Goal: Information Seeking & Learning: Check status

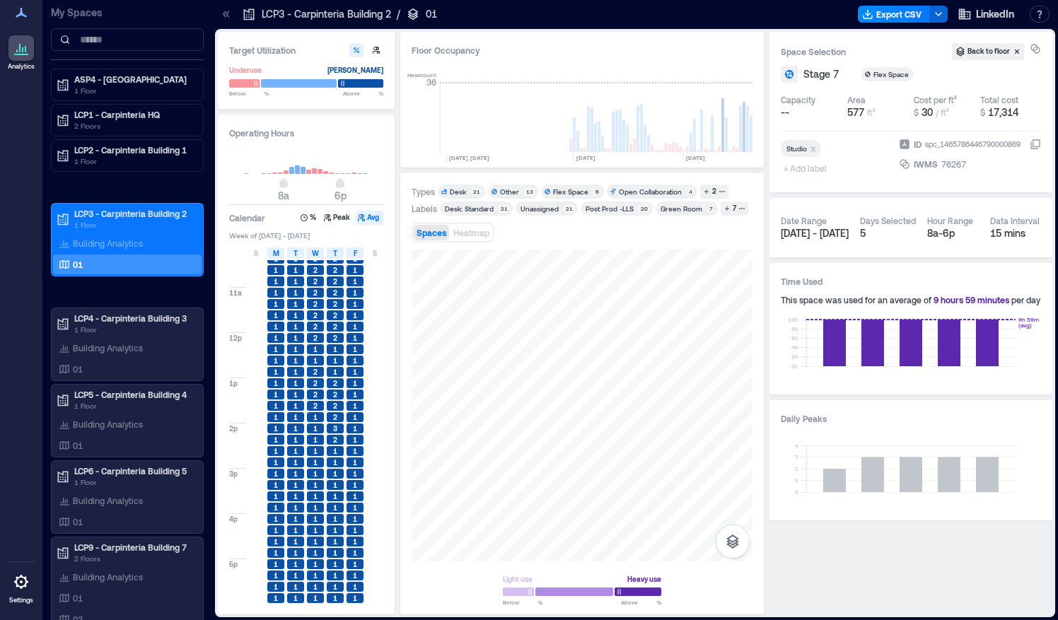
scroll to position [0, 3293]
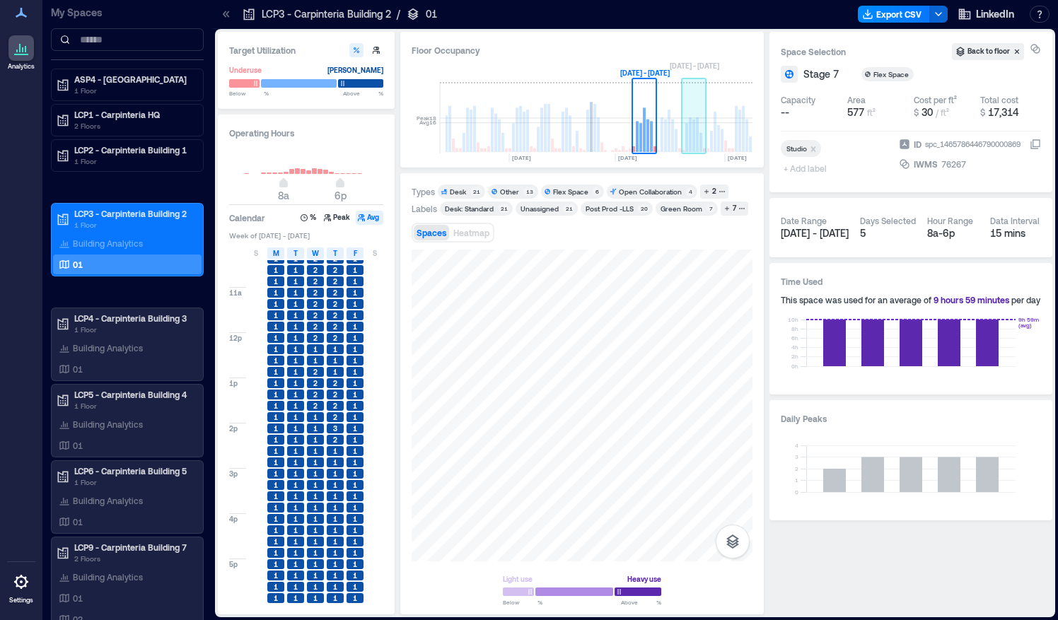
click at [699, 139] on rect at bounding box center [694, 118] width 25 height 71
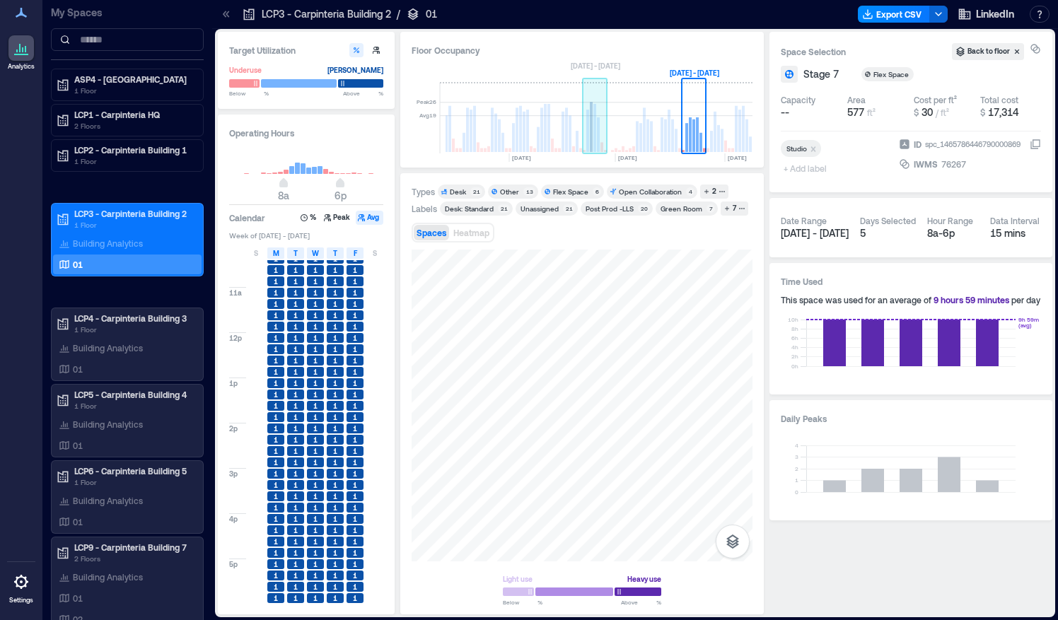
click at [598, 133] on rect at bounding box center [598, 134] width 3 height 35
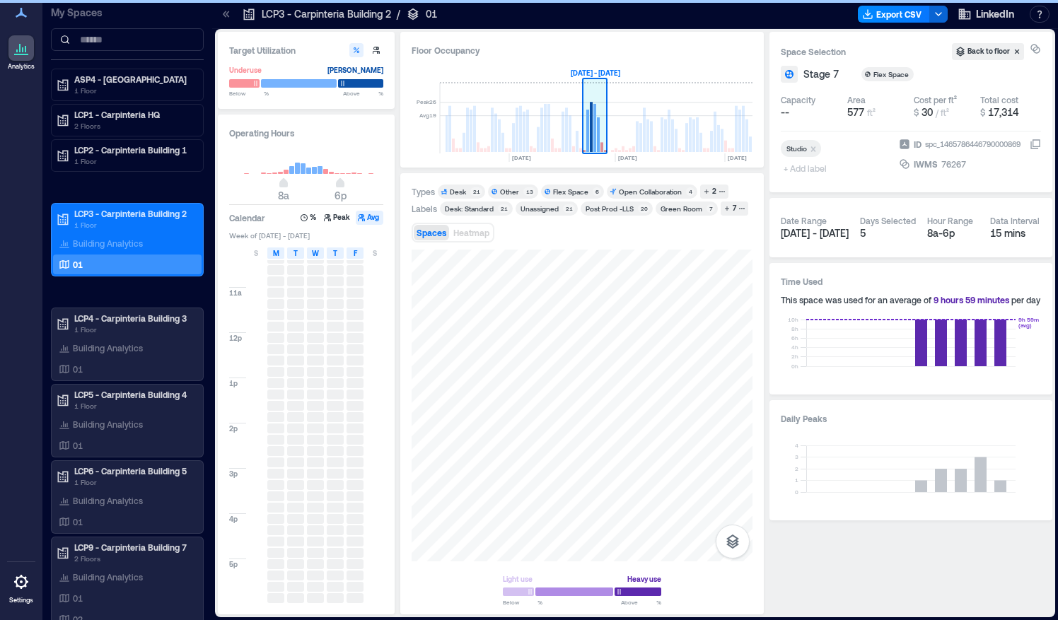
scroll to position [0, 3289]
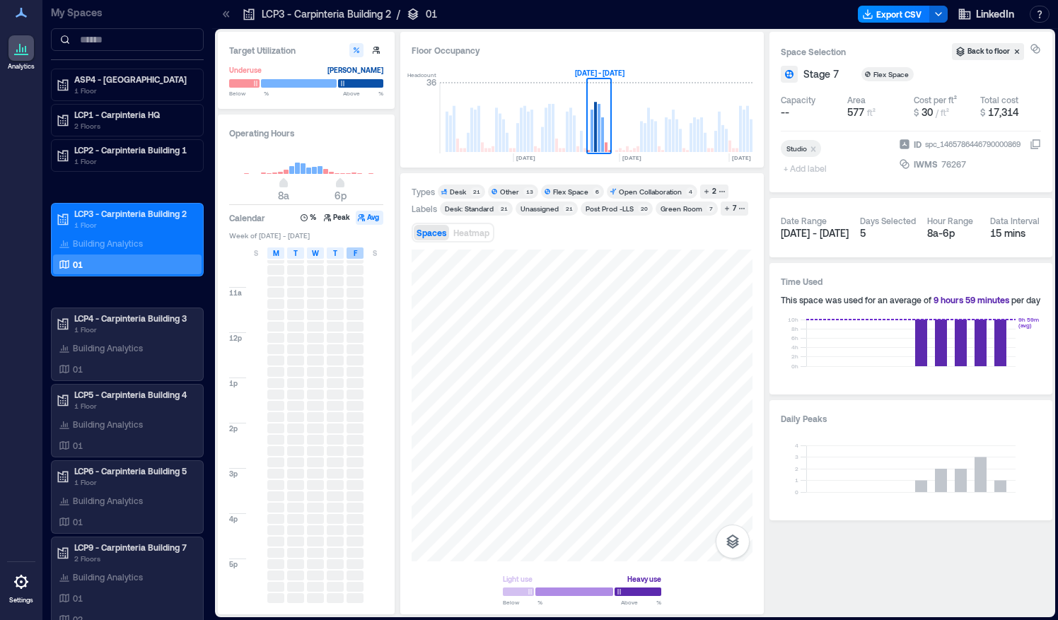
click at [354, 253] on span "F" at bounding box center [356, 253] width 4 height 11
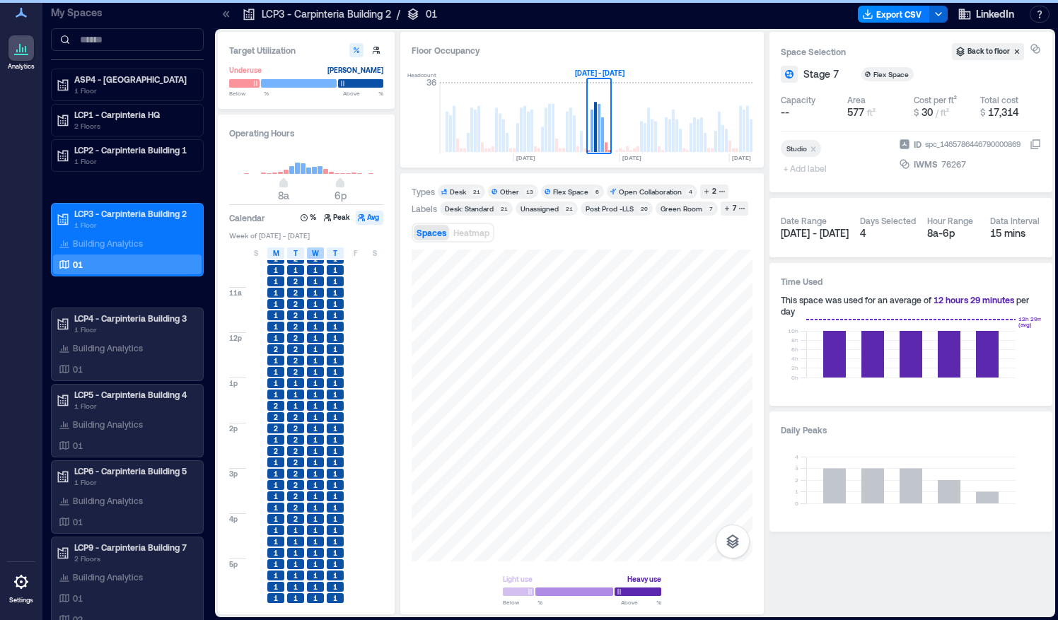
click at [315, 255] on span "W" at bounding box center [315, 253] width 7 height 11
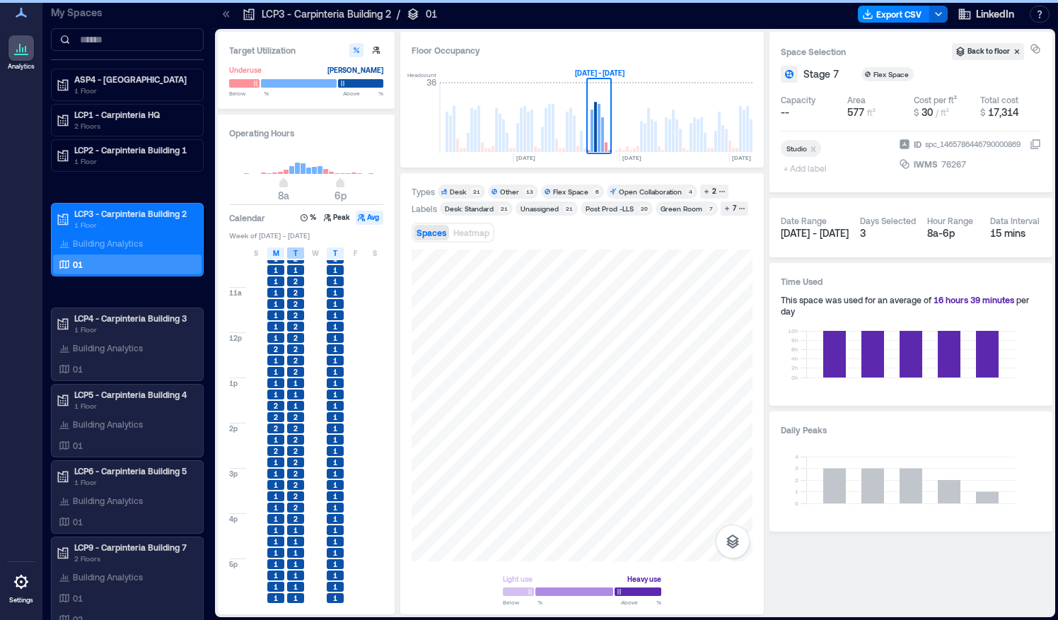
click at [301, 255] on div "T" at bounding box center [295, 253] width 17 height 11
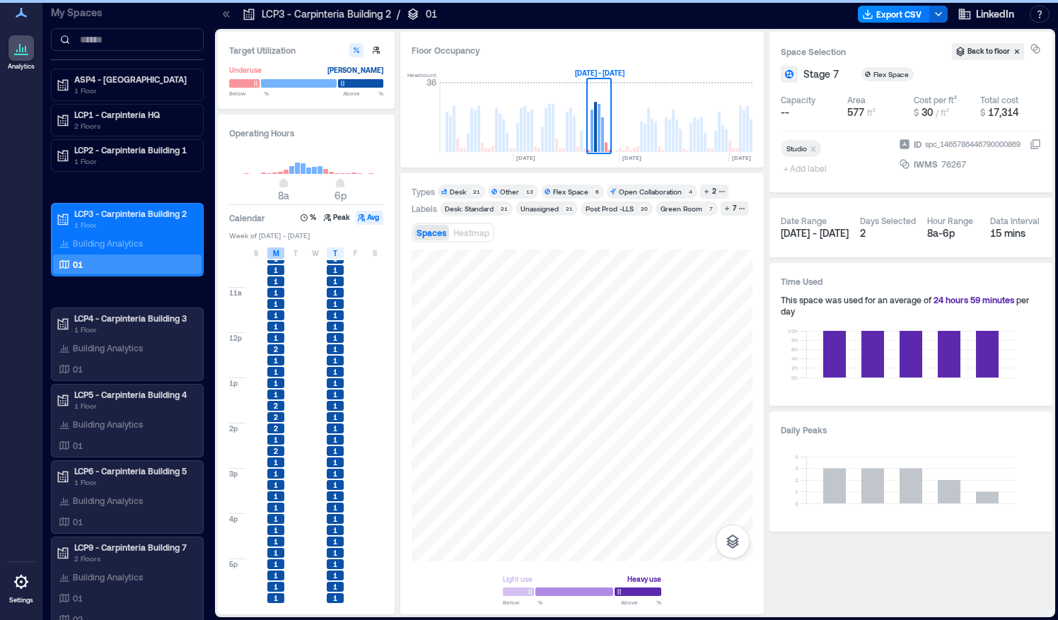
click at [281, 255] on div "M" at bounding box center [275, 253] width 17 height 11
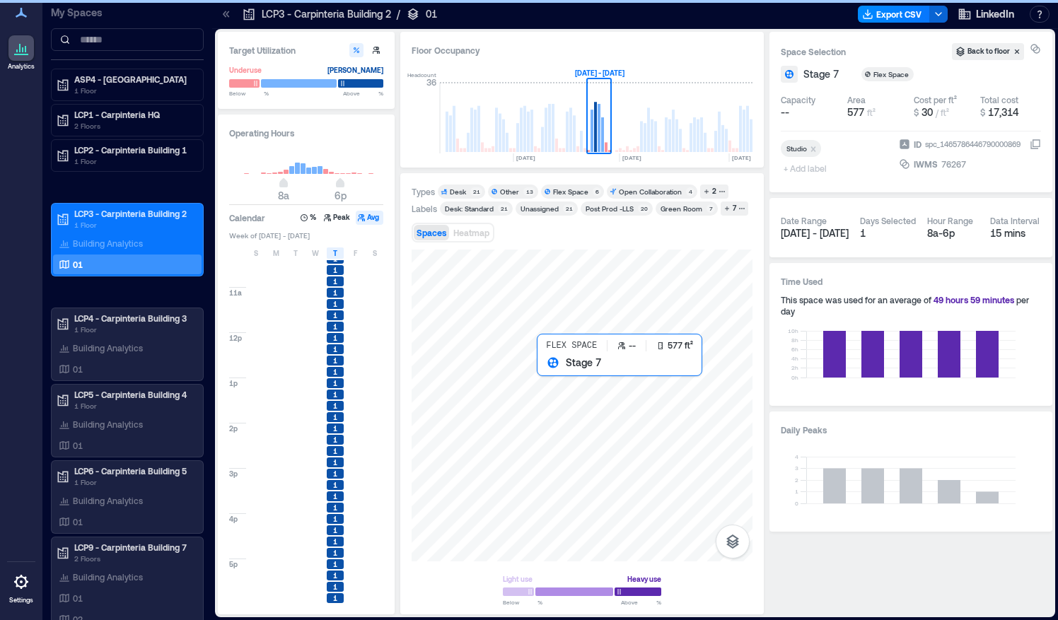
click at [557, 375] on div at bounding box center [582, 406] width 341 height 312
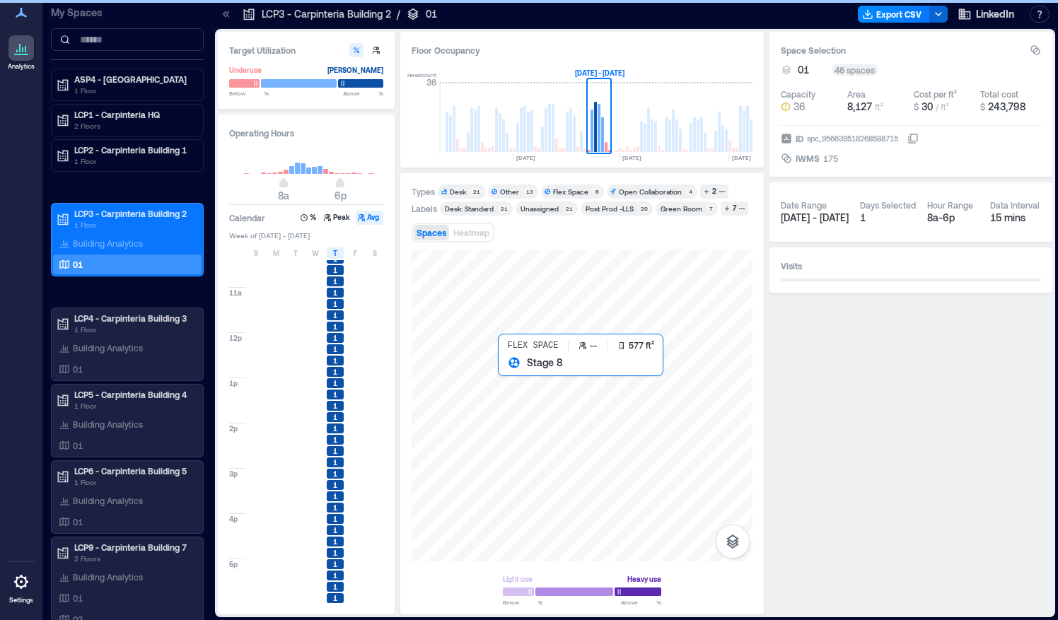
click at [513, 378] on div at bounding box center [582, 406] width 341 height 312
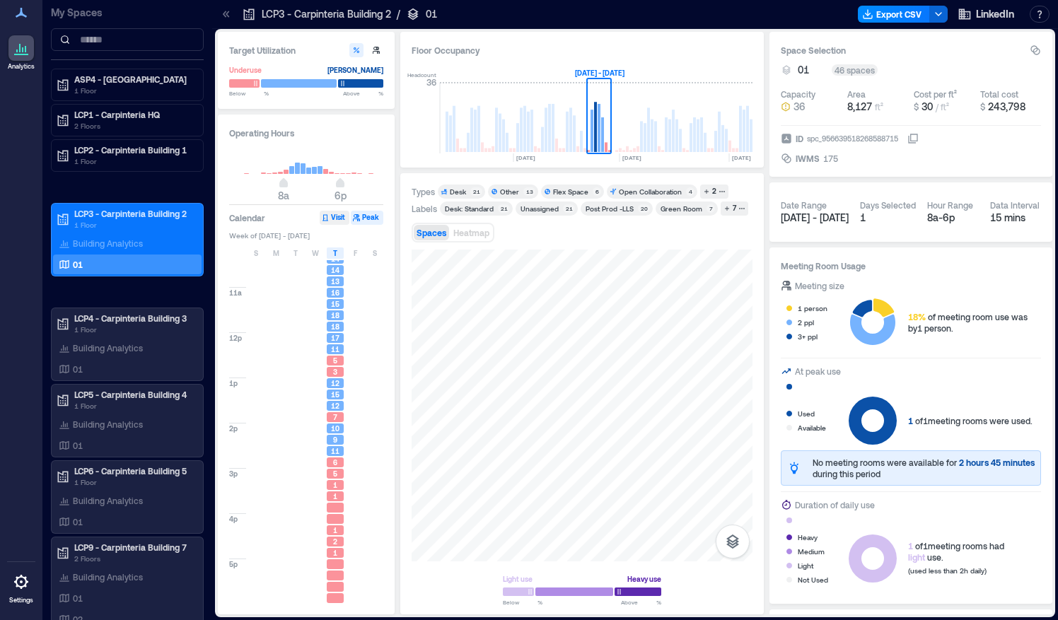
click at [335, 220] on button "Visit" at bounding box center [335, 218] width 30 height 14
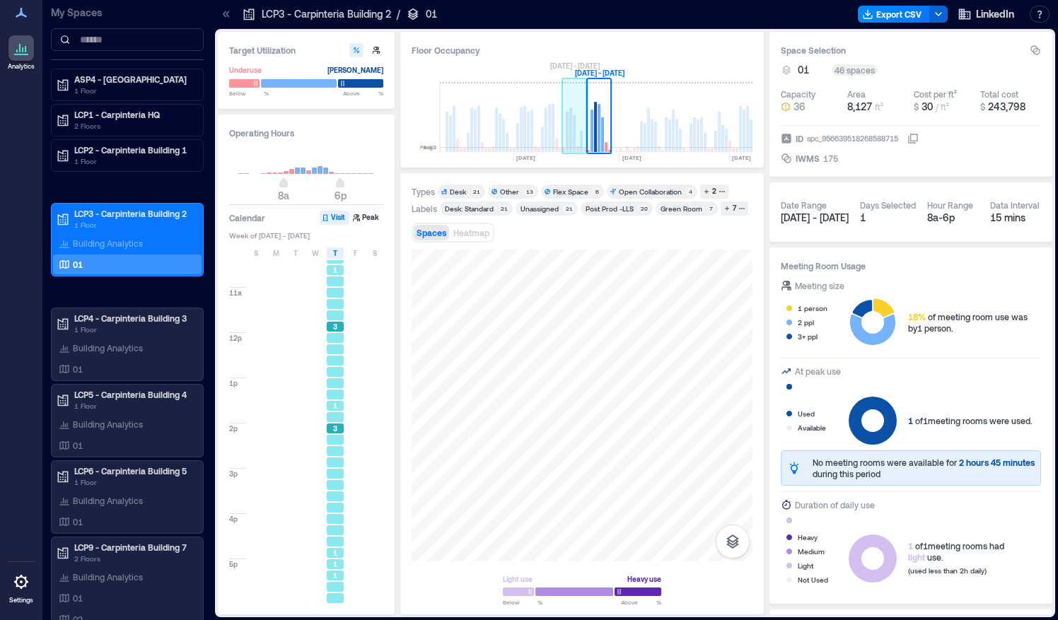
click at [571, 139] on rect at bounding box center [570, 129] width 3 height 45
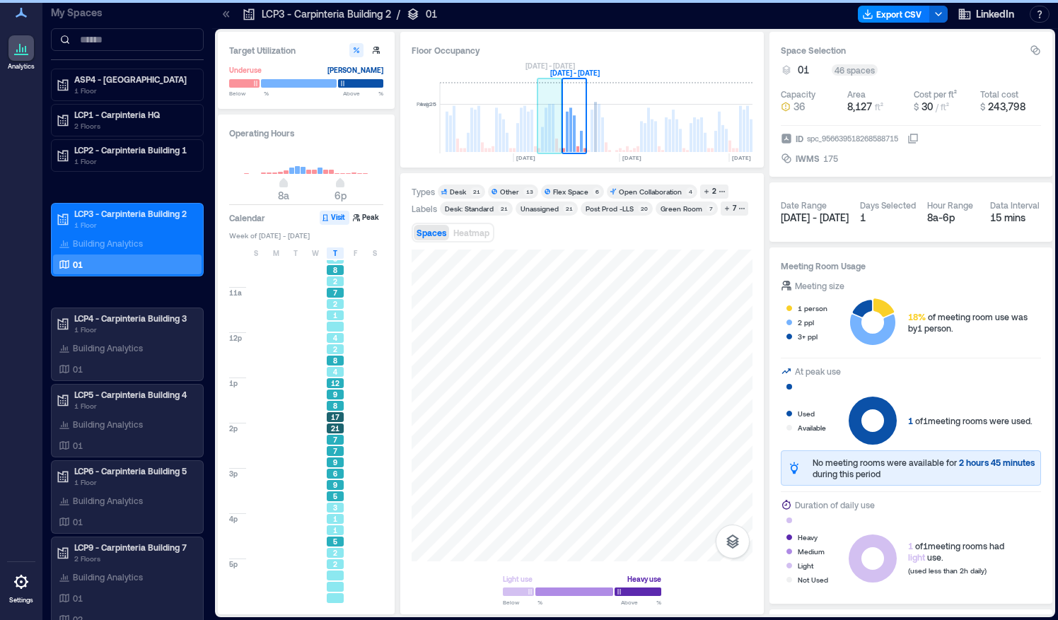
scroll to position [0, 3264]
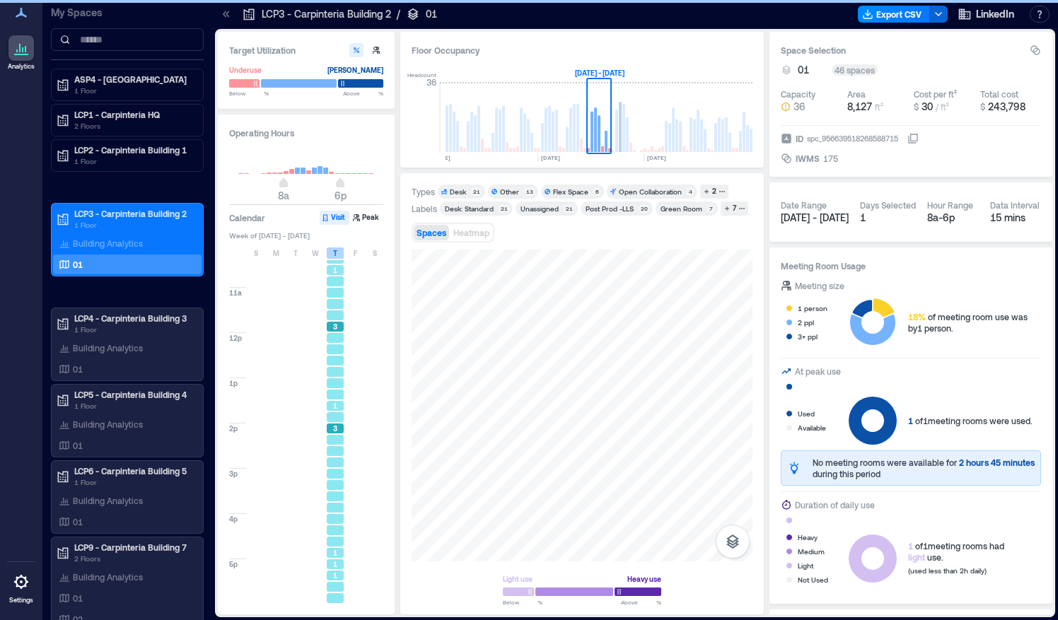
click at [335, 252] on span "T" at bounding box center [335, 253] width 4 height 11
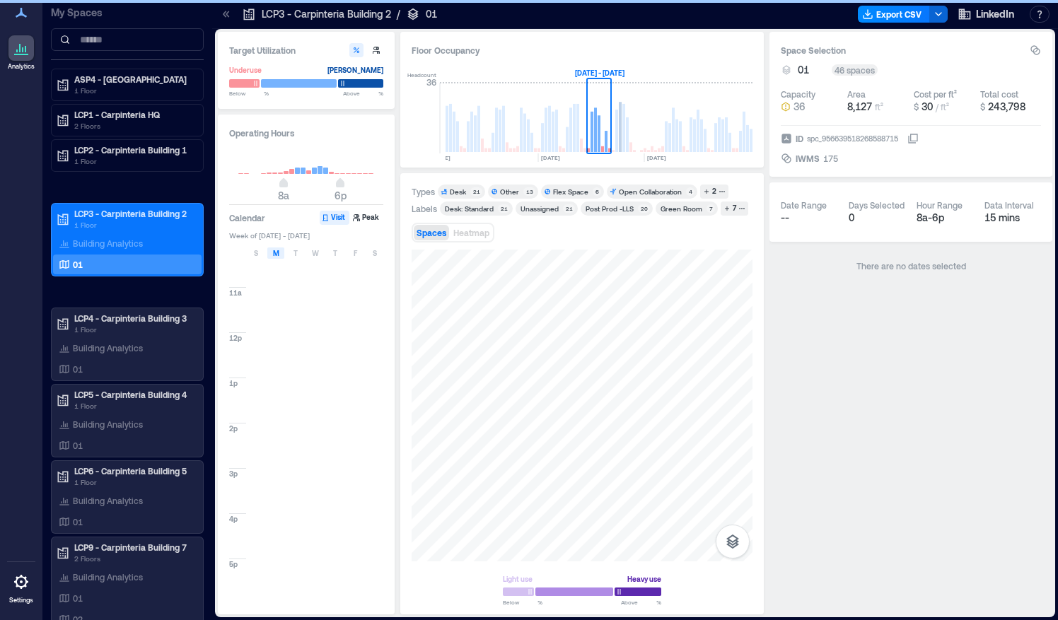
click at [276, 255] on span "M" at bounding box center [276, 253] width 6 height 11
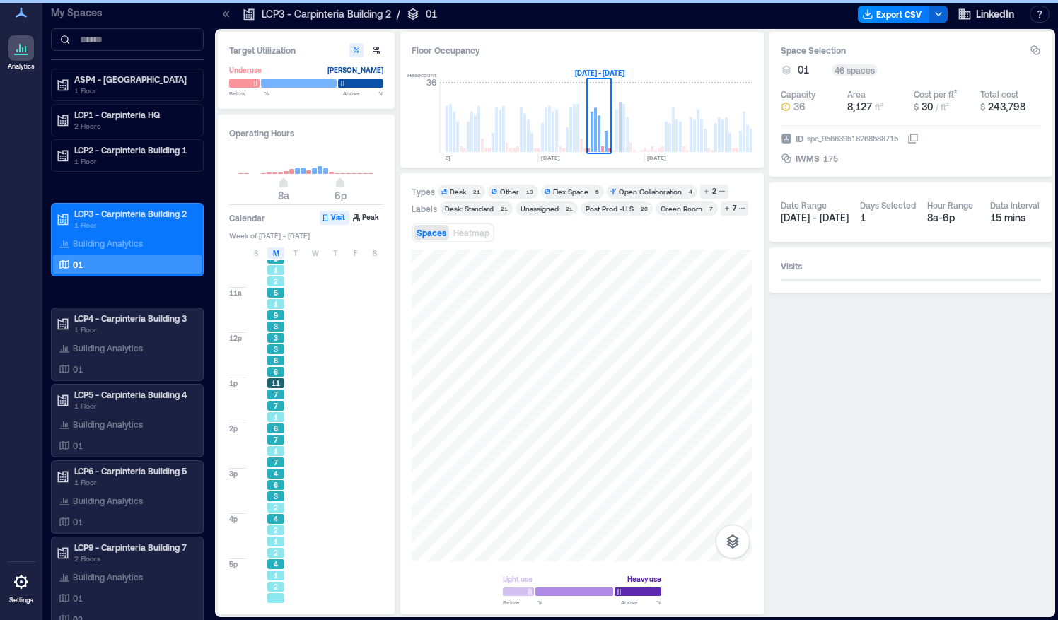
click at [715, 192] on div "2" at bounding box center [714, 191] width 8 height 13
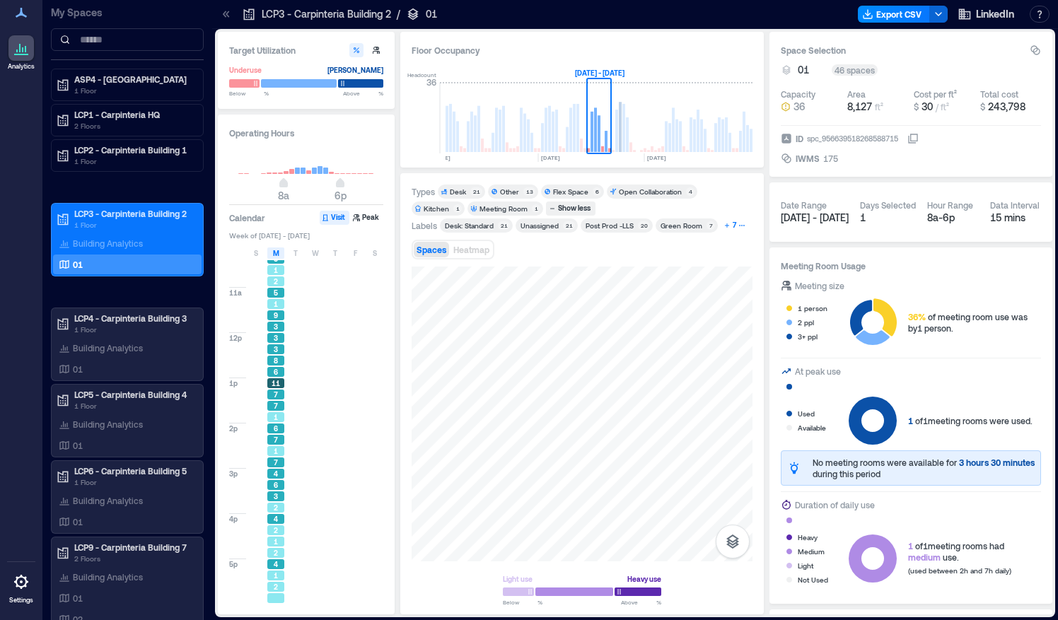
click at [732, 226] on div "7" at bounding box center [735, 225] width 8 height 13
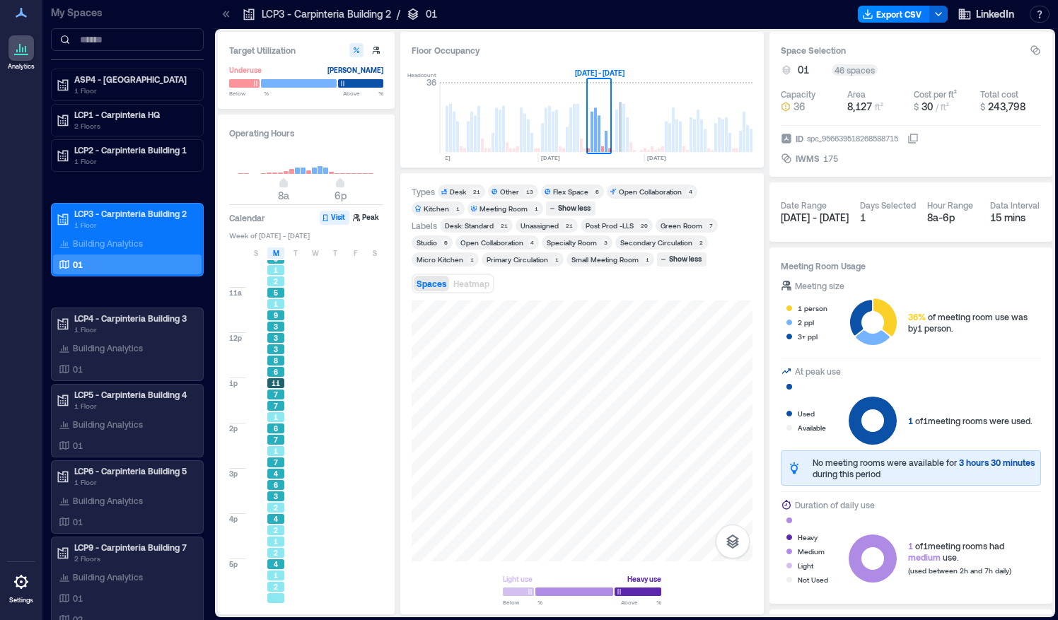
click at [431, 238] on div "Studio" at bounding box center [427, 243] width 21 height 10
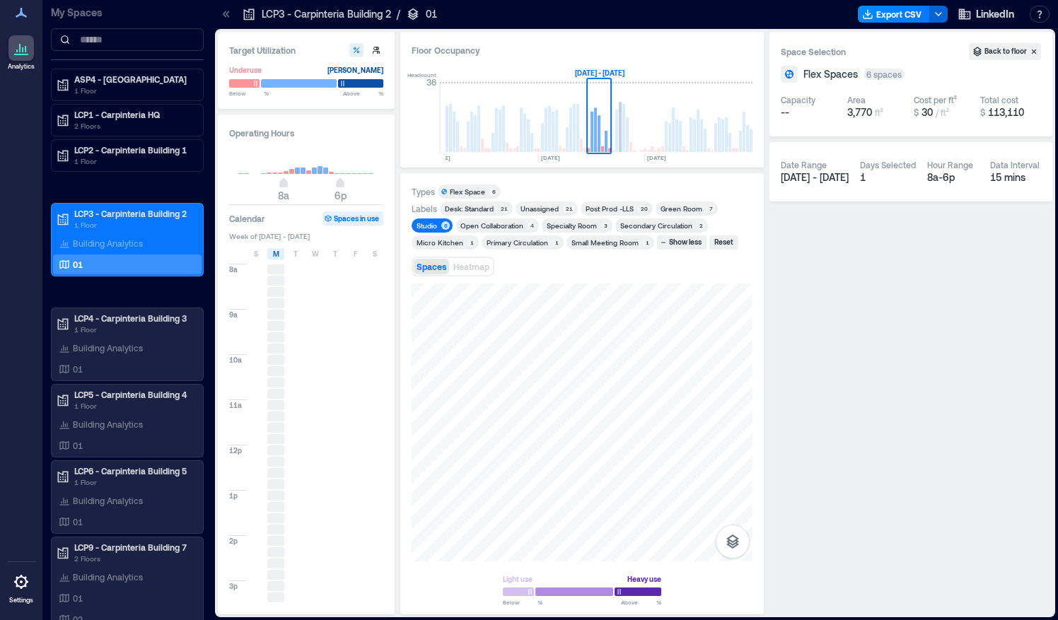
click at [484, 224] on div "Open Collaboration" at bounding box center [491, 226] width 63 height 10
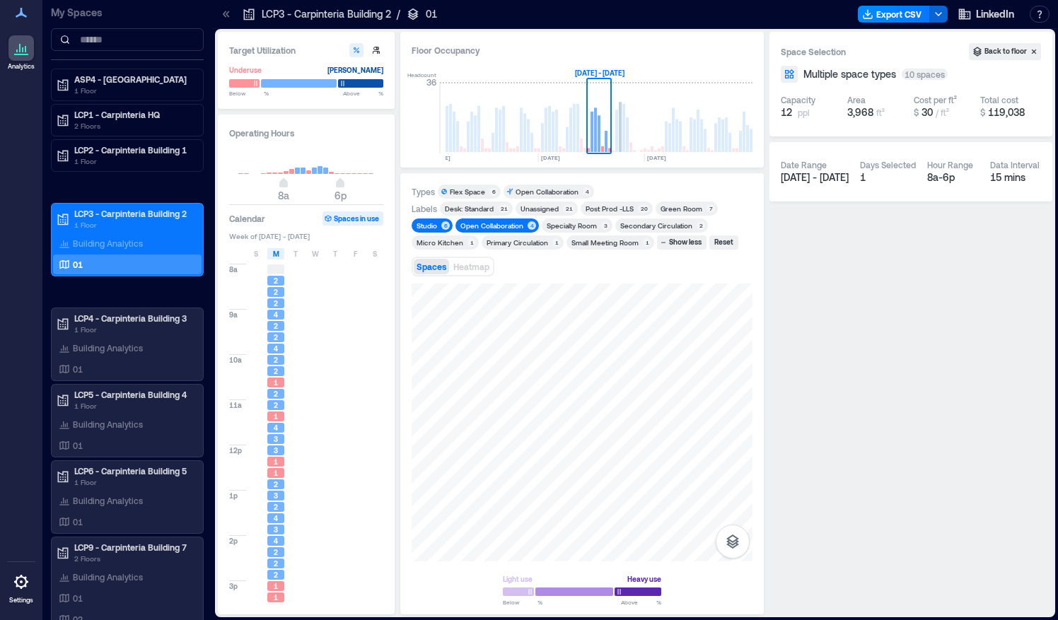
click at [423, 221] on div "Studio" at bounding box center [427, 226] width 21 height 10
